Goal: Task Accomplishment & Management: Manage account settings

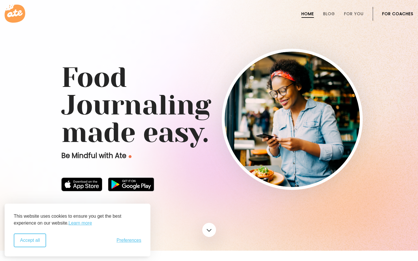
click at [28, 243] on button "Accept all" at bounding box center [30, 240] width 32 height 14
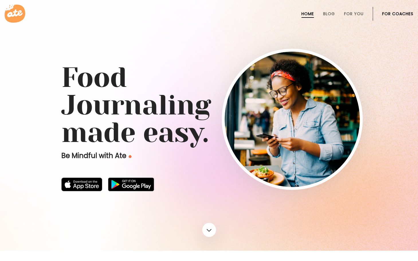
click at [394, 15] on link "For Coaches" at bounding box center [397, 13] width 31 height 5
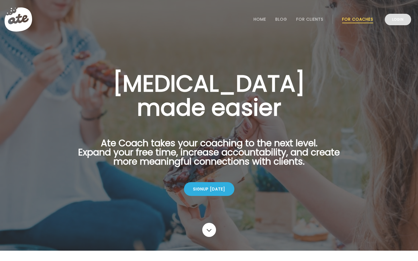
click at [398, 22] on link "Login" at bounding box center [398, 19] width 26 height 11
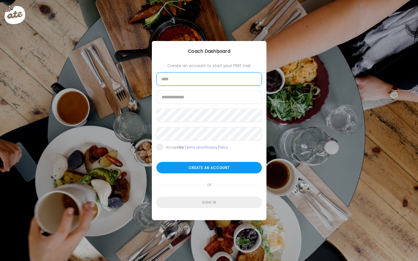
click at [220, 83] on input "text" at bounding box center [208, 78] width 105 height 13
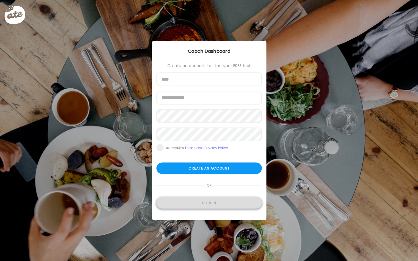
click at [211, 199] on div "Sign in" at bounding box center [208, 202] width 105 height 11
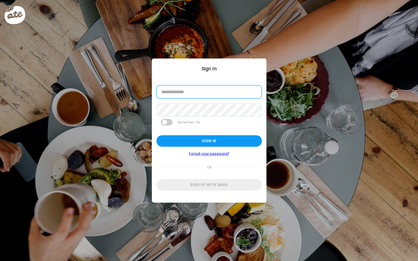
click at [209, 95] on input "email" at bounding box center [208, 91] width 105 height 13
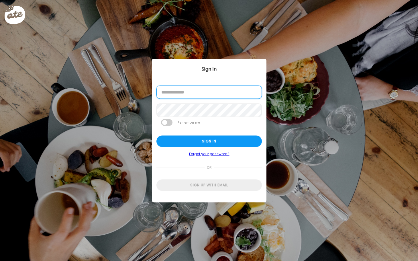
type input "**********"
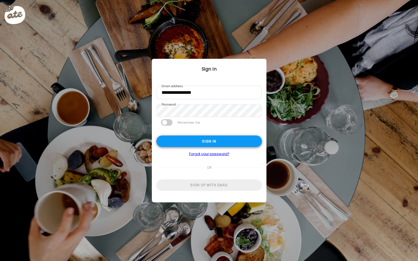
click at [207, 143] on div "Sign in" at bounding box center [208, 140] width 105 height 11
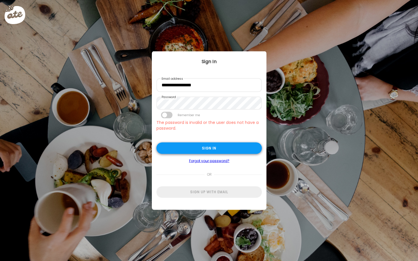
click at [217, 150] on div "Sign in" at bounding box center [208, 147] width 105 height 11
type input "**********"
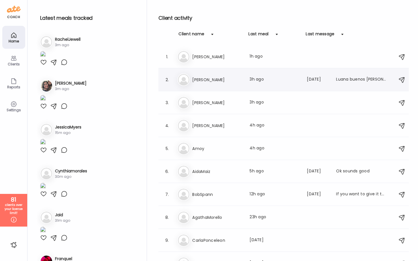
type input "**********"
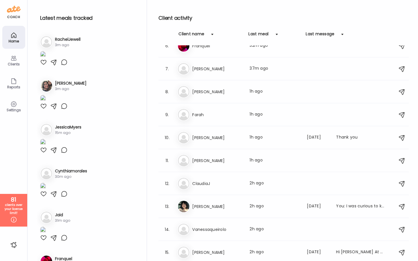
scroll to position [446, 0]
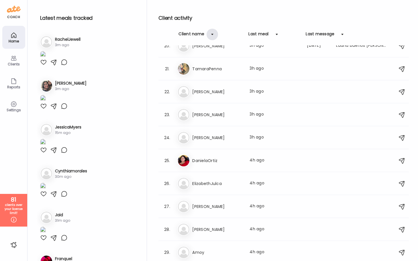
click at [213, 36] on div at bounding box center [211, 34] width 11 height 11
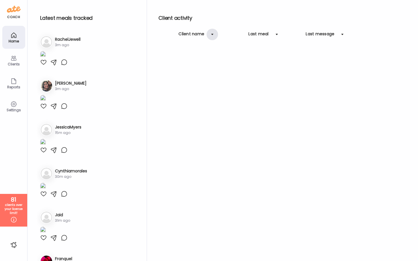
scroll to position [0, 0]
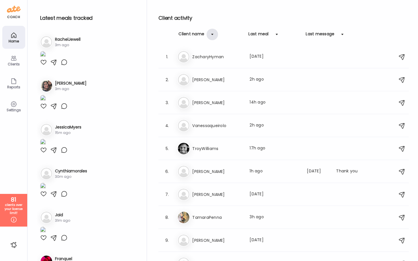
click at [213, 36] on div at bounding box center [211, 34] width 11 height 11
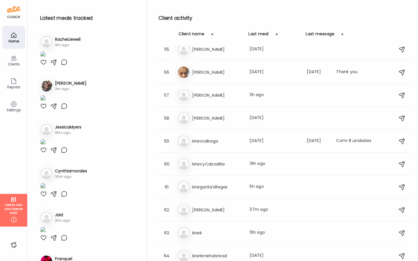
scroll to position [1250, 0]
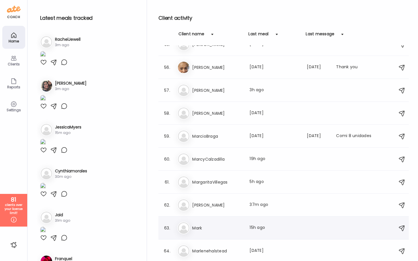
click at [231, 223] on div "Ma Mark Last meal: 15h ago" at bounding box center [284, 227] width 214 height 13
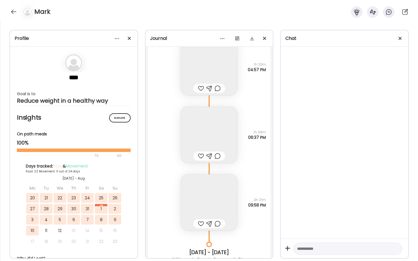
scroll to position [11274, 0]
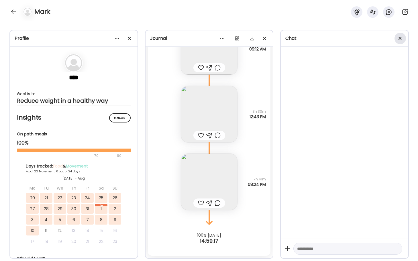
click at [399, 38] on span at bounding box center [399, 38] width 3 height 3
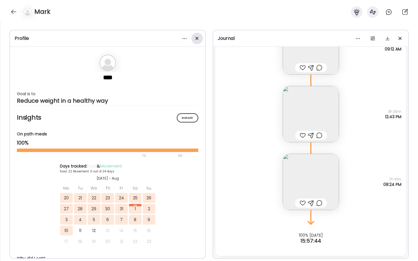
click at [196, 38] on span at bounding box center [196, 38] width 3 height 3
